Goal: Navigation & Orientation: Understand site structure

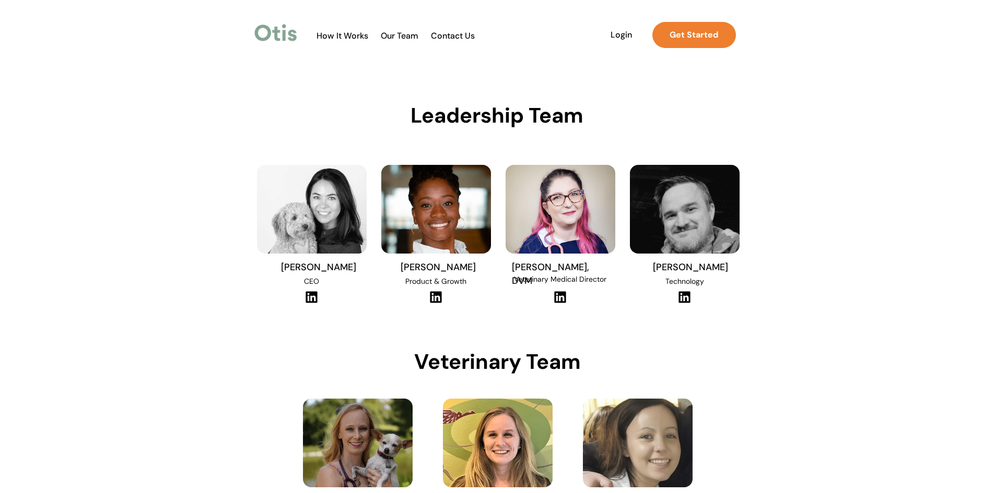
click at [393, 34] on span "Our Team" at bounding box center [399, 36] width 51 height 10
click at [347, 34] on span "How It Works" at bounding box center [342, 36] width 62 height 10
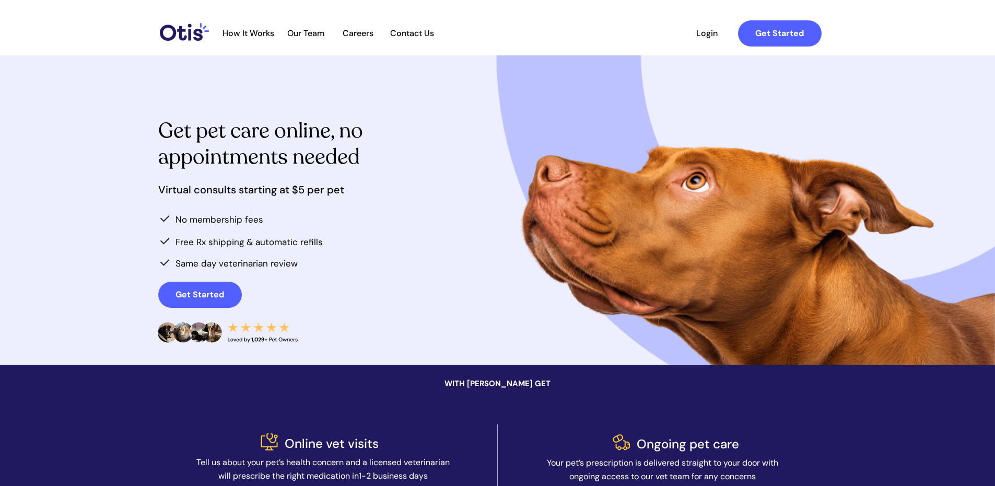
click at [364, 33] on span "Careers" at bounding box center [358, 33] width 51 height 10
